Goal: Check status: Check status

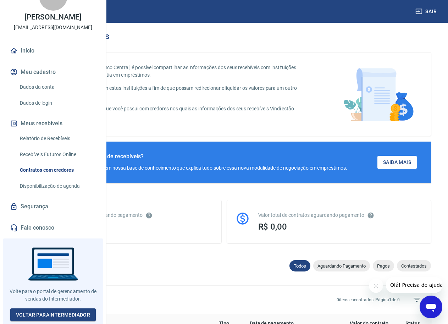
scroll to position [51, 0]
click at [57, 161] on link "Recebíveis Futuros Online" at bounding box center [57, 154] width 81 height 15
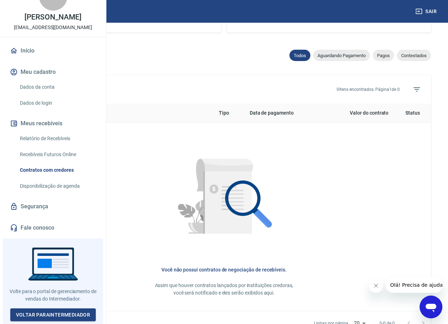
scroll to position [213, 0]
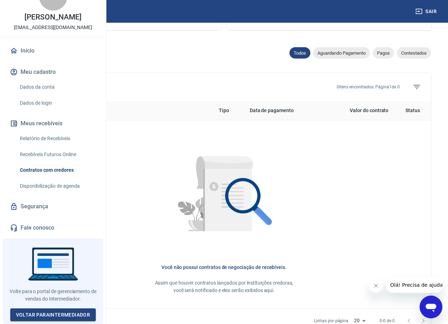
click at [44, 145] on link "Relatório de Recebíveis" at bounding box center [57, 138] width 81 height 15
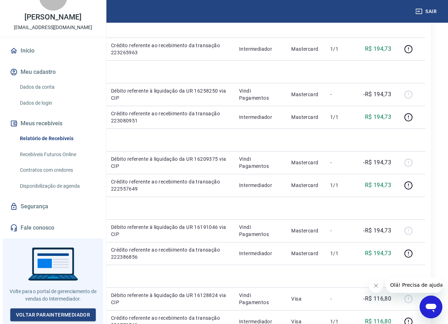
scroll to position [355, 0]
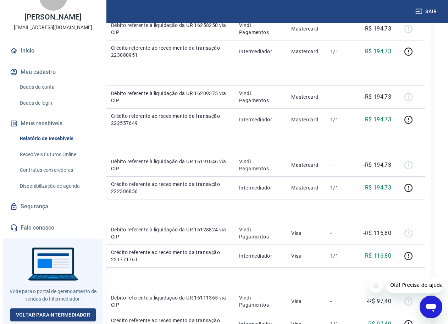
click at [46, 159] on link "Recebíveis Futuros Online" at bounding box center [57, 154] width 81 height 15
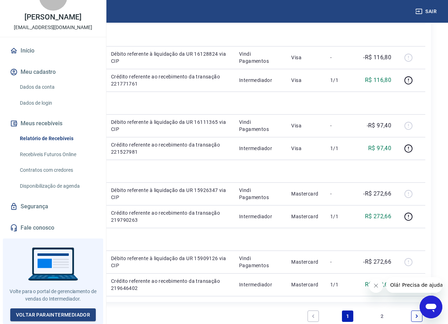
scroll to position [532, 0]
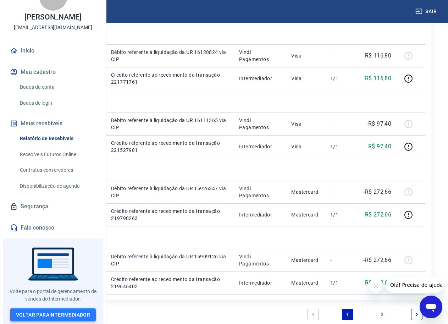
click at [73, 316] on link "Voltar para Intermediador" at bounding box center [53, 314] width 86 height 13
